Goal: Task Accomplishment & Management: Manage account settings

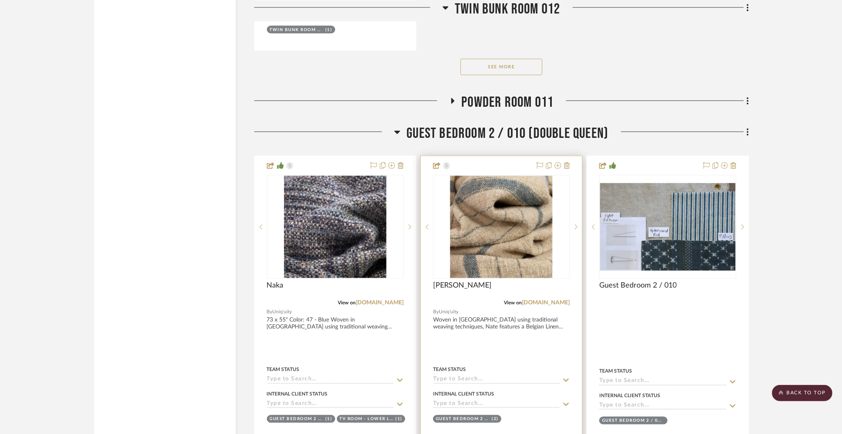
scroll to position [12543, 0]
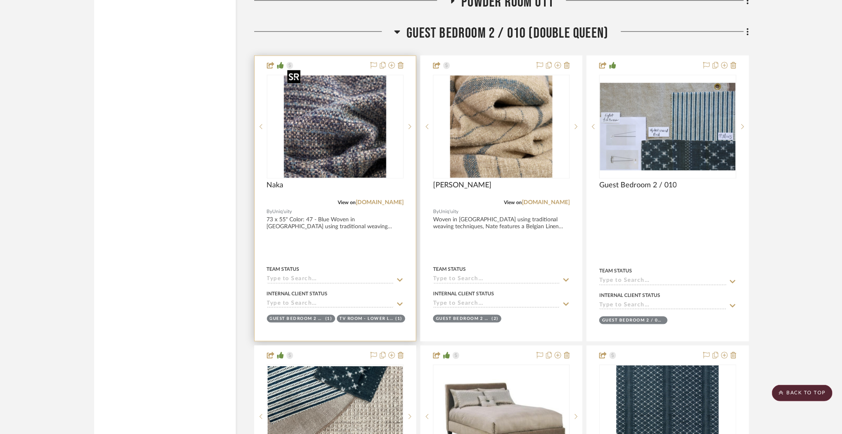
click at [346, 120] on img "0" at bounding box center [335, 127] width 102 height 102
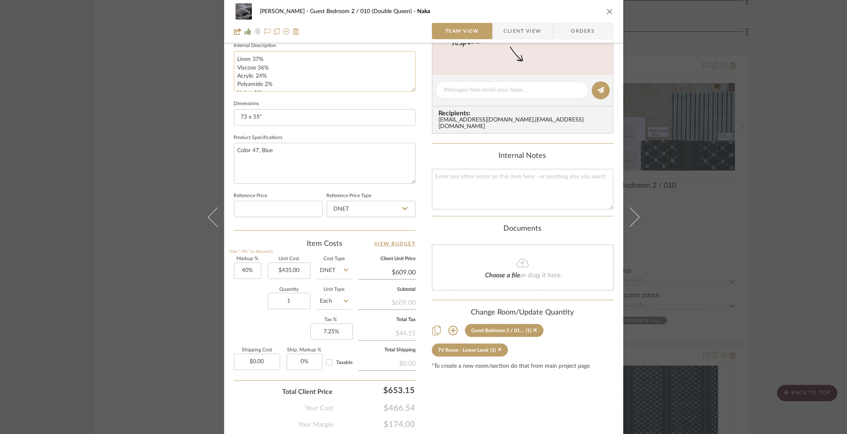
scroll to position [326, 0]
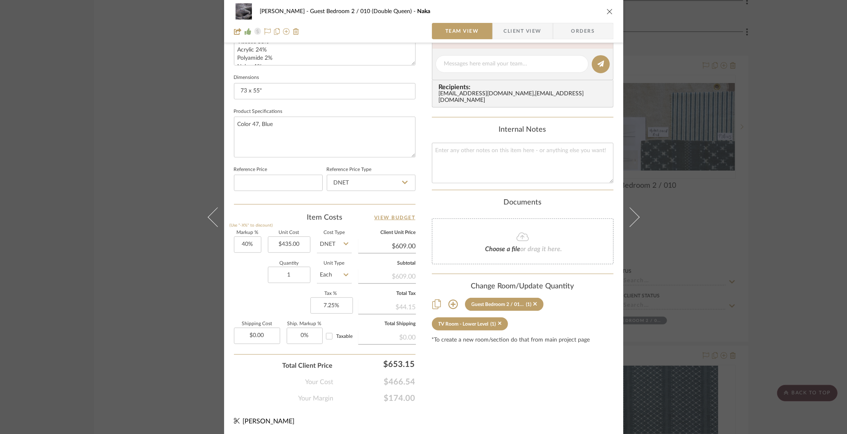
click at [178, 321] on div "[PERSON_NAME] Guest Bedroom 2 / 010 (Double Queen) Naka Team View Client View O…" at bounding box center [423, 217] width 847 height 434
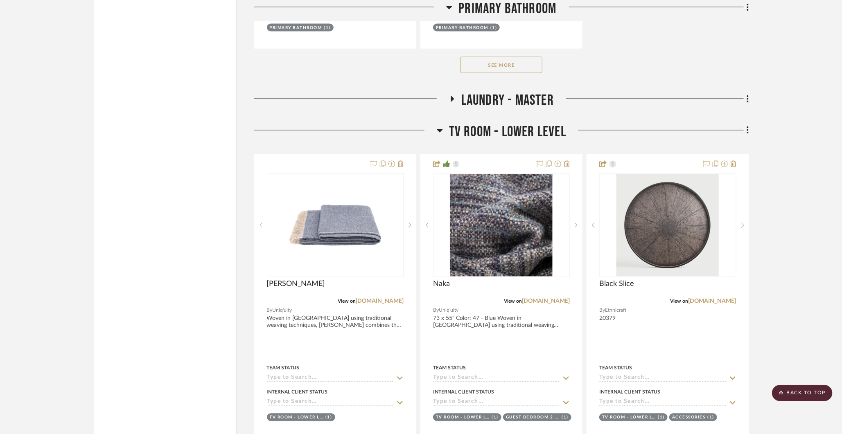
scroll to position [7407, 0]
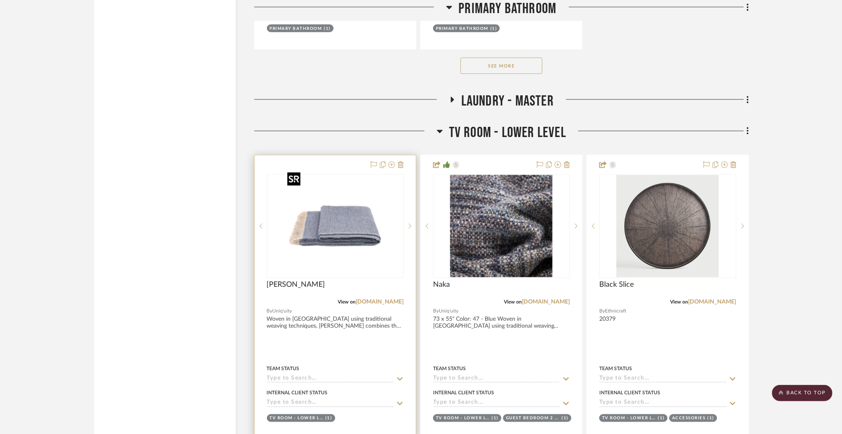
click at [357, 227] on img "0" at bounding box center [335, 226] width 102 height 102
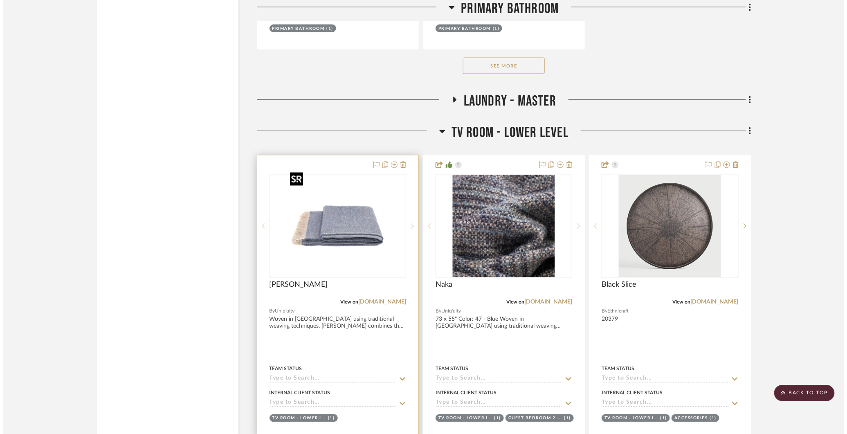
scroll to position [0, 0]
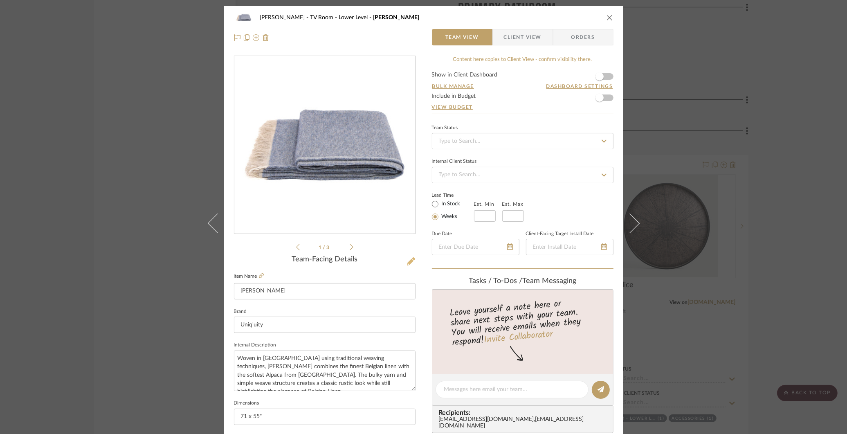
click at [412, 258] on icon at bounding box center [411, 261] width 8 height 8
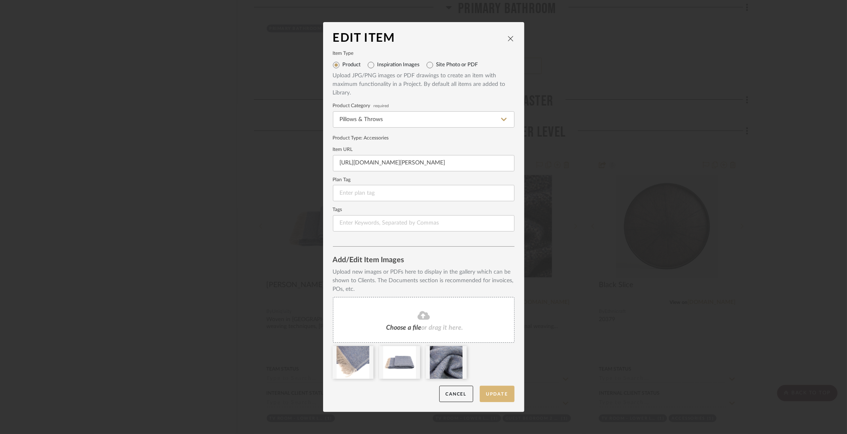
click at [497, 394] on button "Update" at bounding box center [497, 394] width 35 height 17
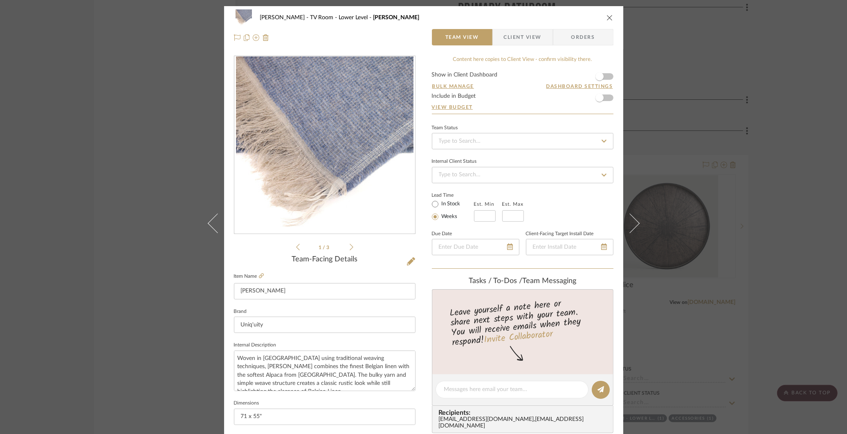
click at [660, 157] on div "[PERSON_NAME] TV Room - Lower Level [PERSON_NAME] Throw Team View Client View O…" at bounding box center [423, 217] width 847 height 434
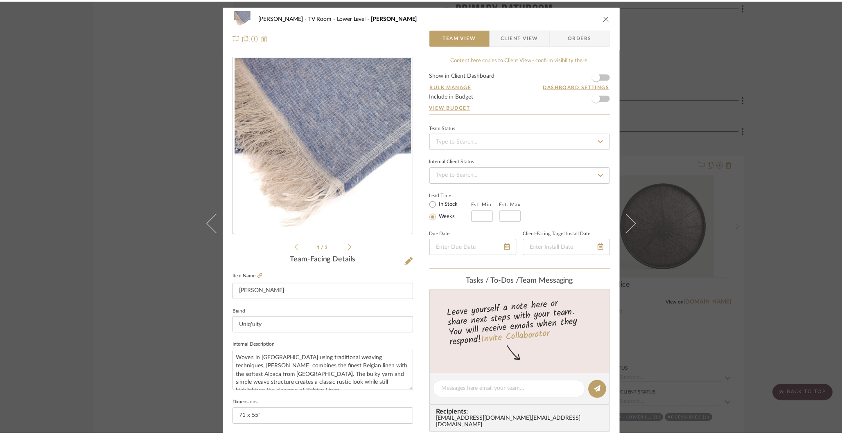
scroll to position [7407, 0]
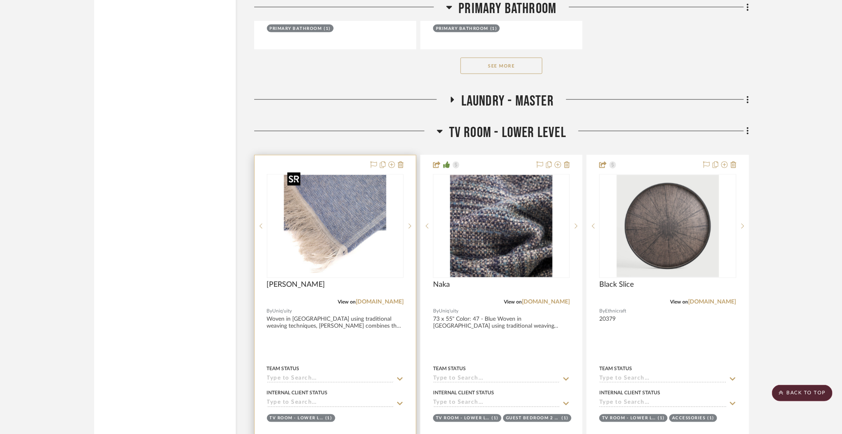
click at [361, 221] on img "0" at bounding box center [335, 226] width 102 height 102
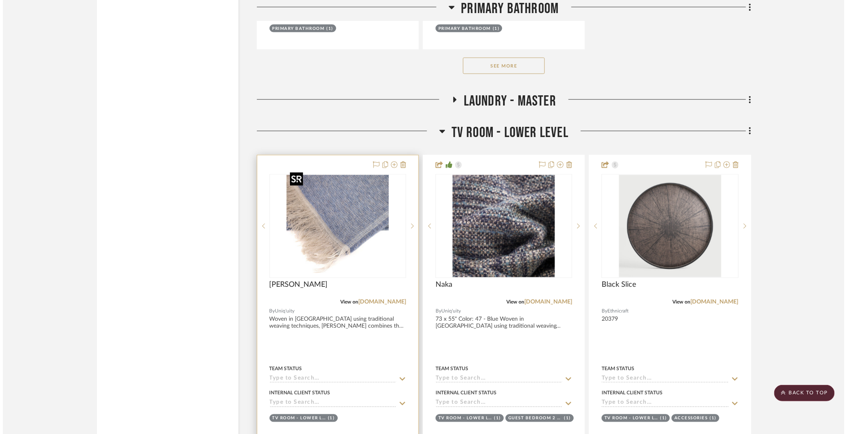
scroll to position [0, 0]
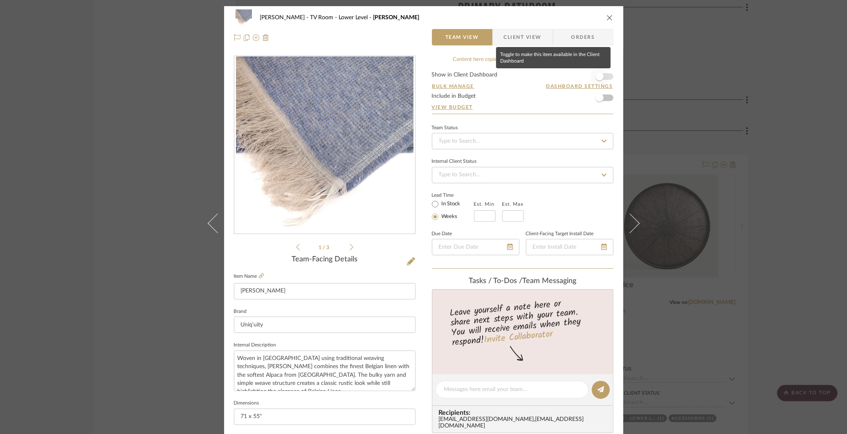
click at [605, 73] on span "button" at bounding box center [600, 77] width 18 height 18
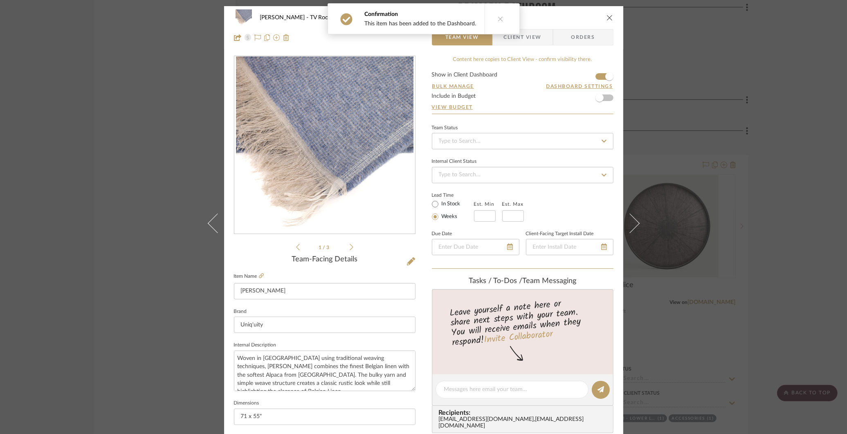
click at [607, 17] on icon "close" at bounding box center [610, 17] width 7 height 7
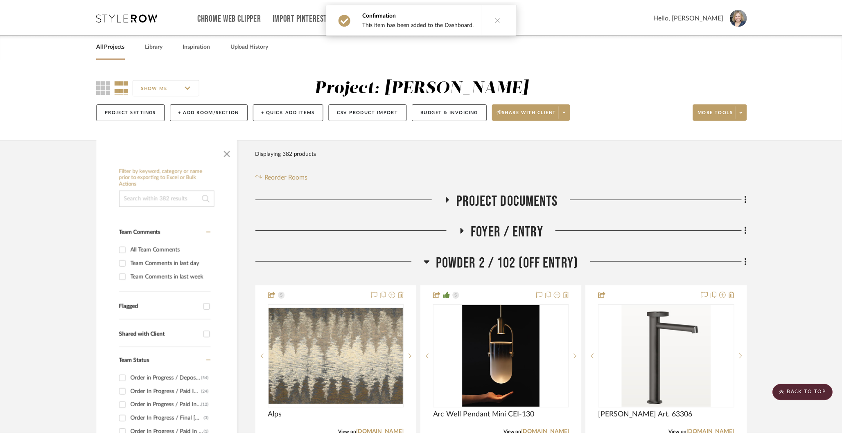
scroll to position [7407, 0]
